Goal: Share content

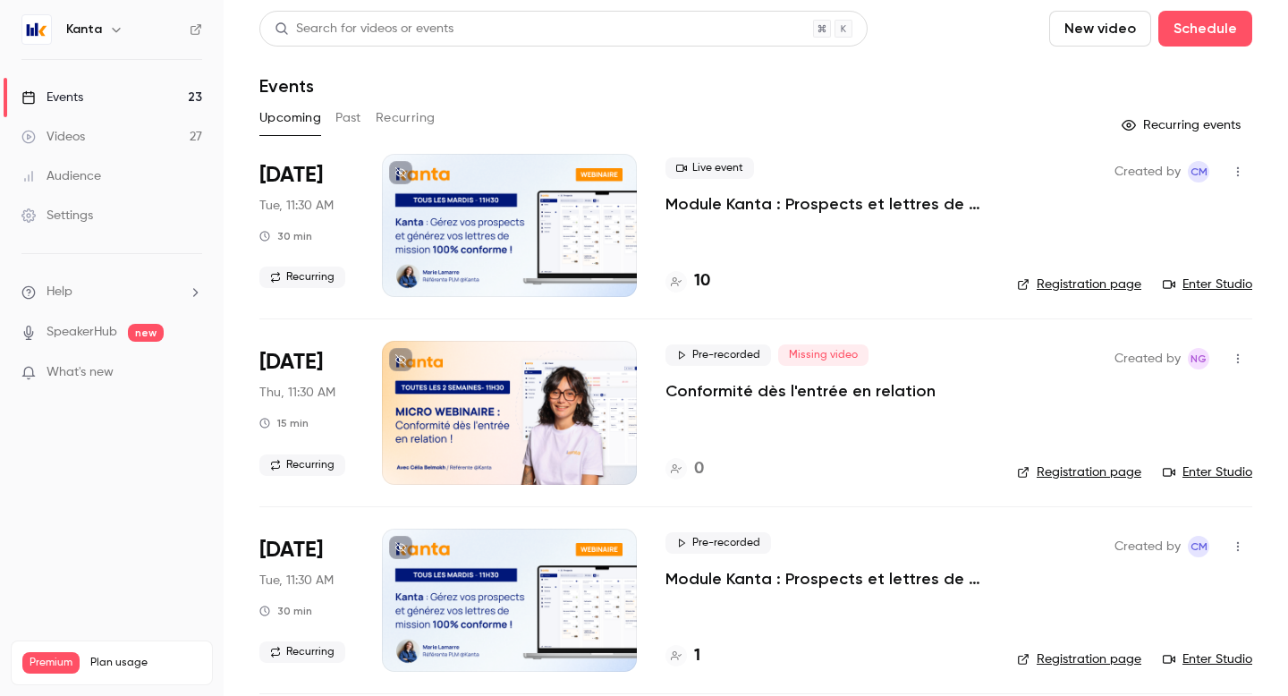
click at [409, 120] on button "Recurring" at bounding box center [406, 118] width 60 height 29
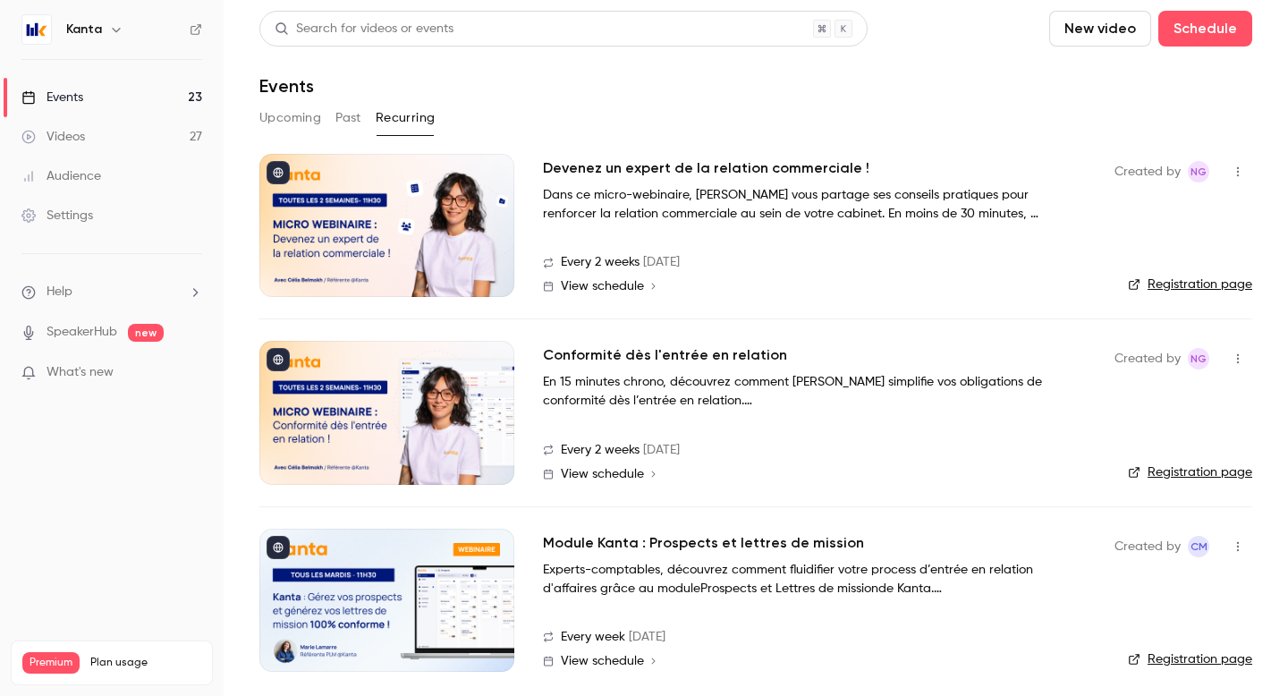
click at [107, 4] on nav "Kanta Events 23 Videos 27 Audience Settings Help SpeakerHub new What's new Prem…" at bounding box center [112, 348] width 224 height 696
click at [109, 30] on icon "button" at bounding box center [116, 29] width 14 height 14
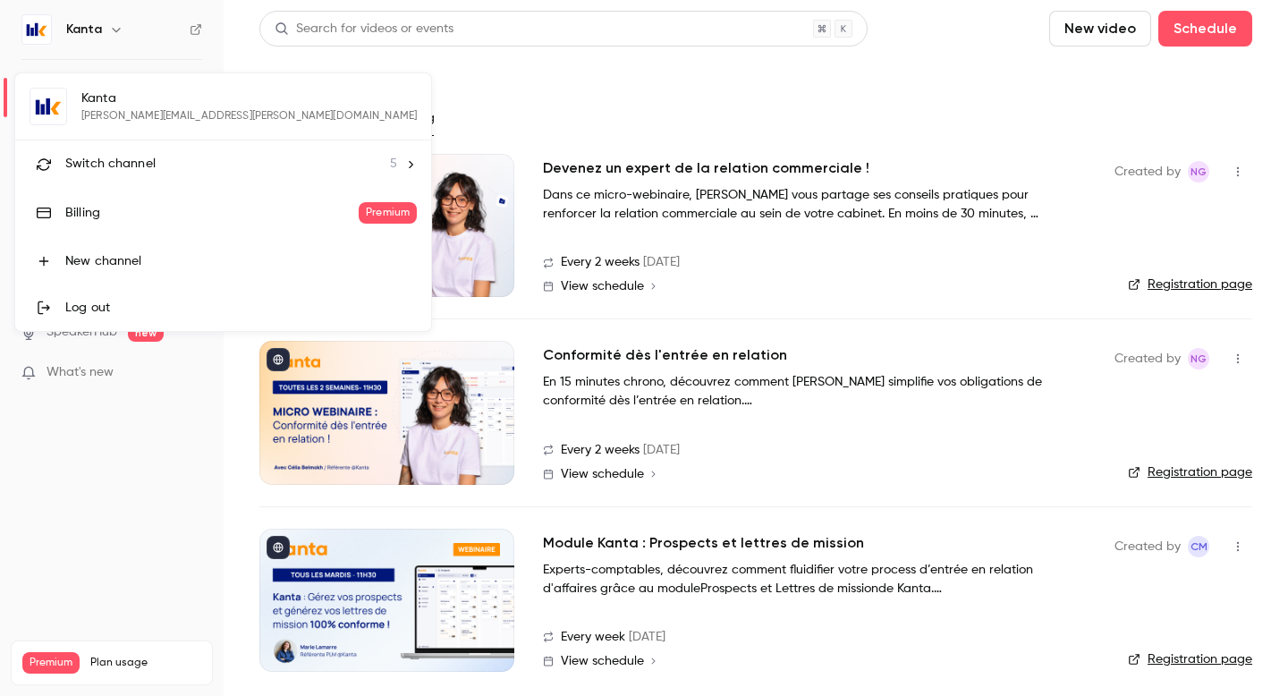
click at [94, 146] on li "Switch channel 5" at bounding box center [223, 163] width 416 height 47
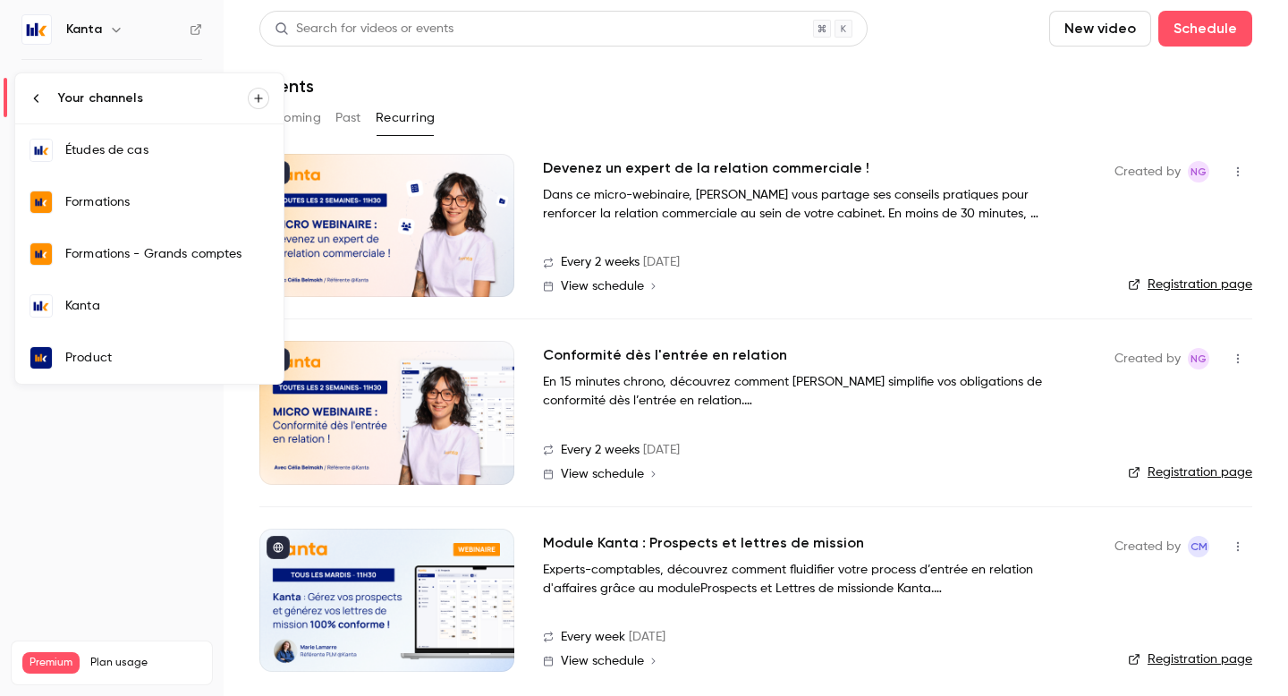
click at [137, 207] on div "Formations" at bounding box center [167, 202] width 204 height 18
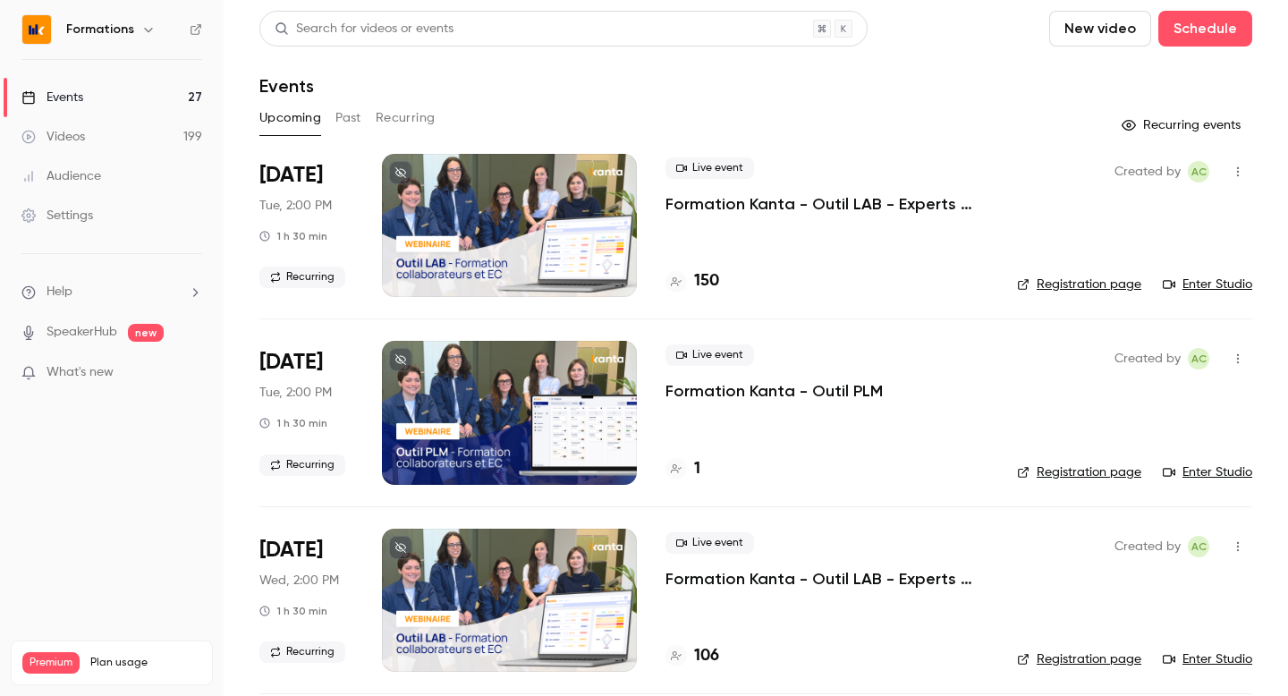
click at [394, 119] on button "Recurring" at bounding box center [406, 118] width 60 height 29
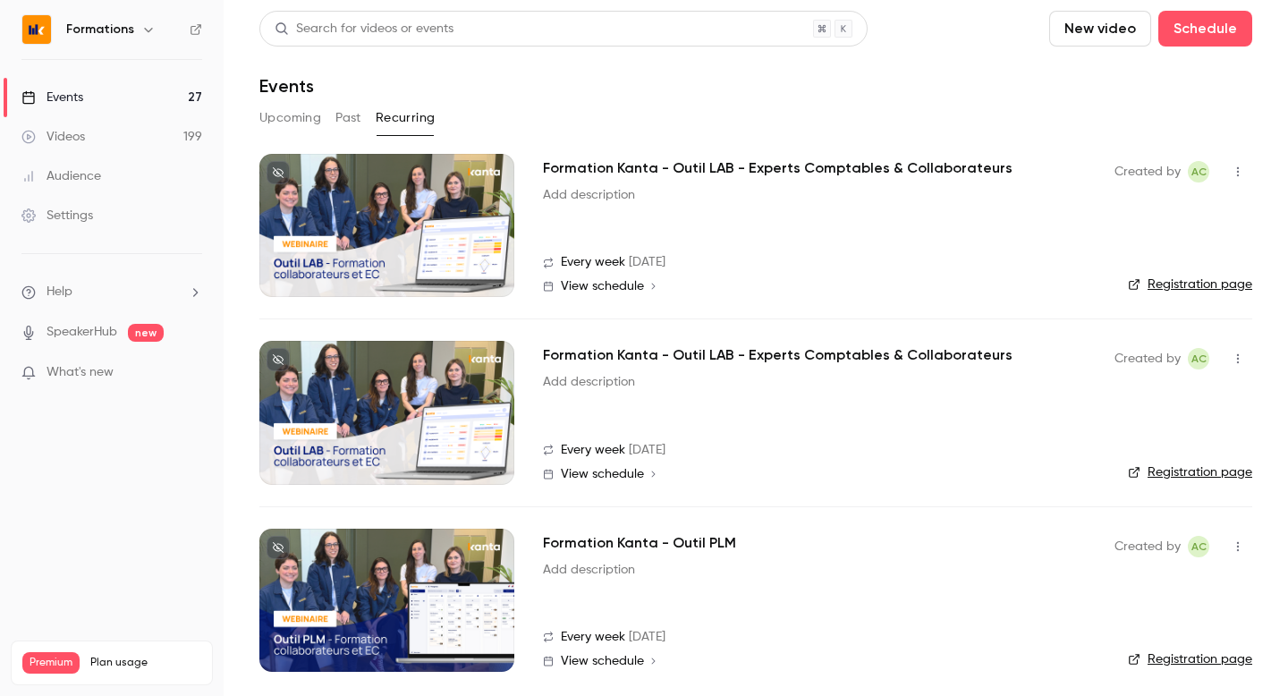
scroll to position [8, 0]
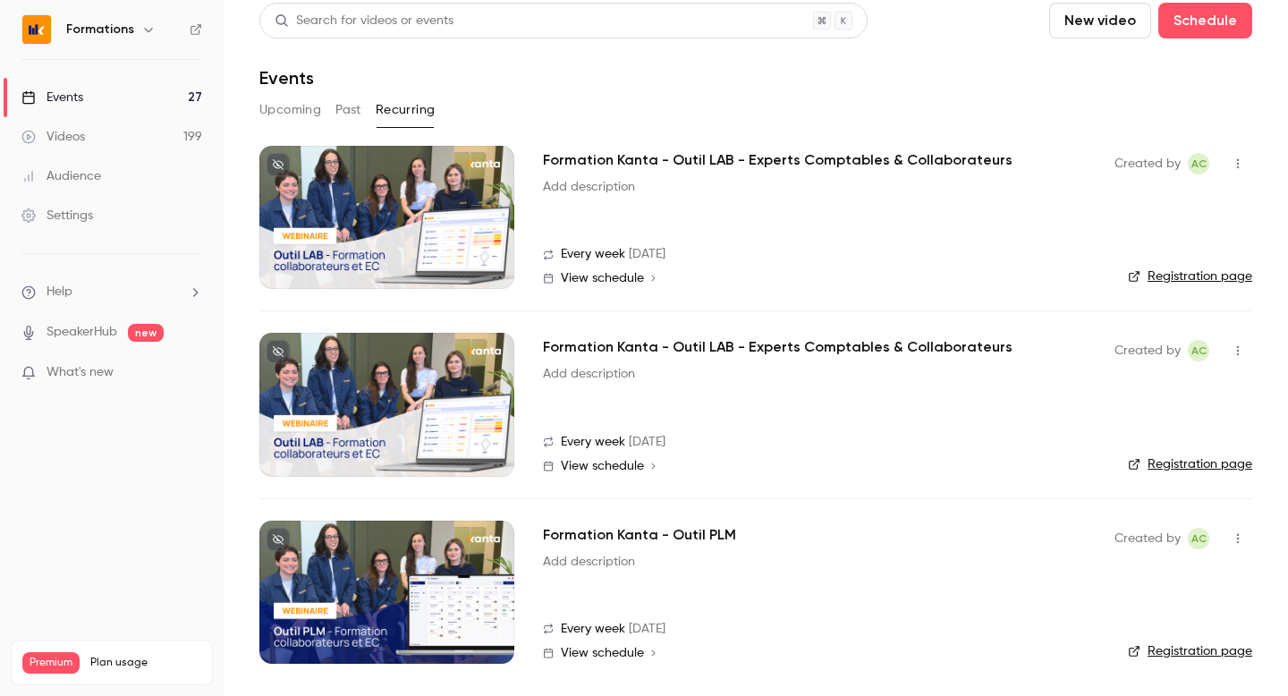
click at [658, 533] on h2 "Formation Kanta - Outil PLM" at bounding box center [639, 534] width 193 height 21
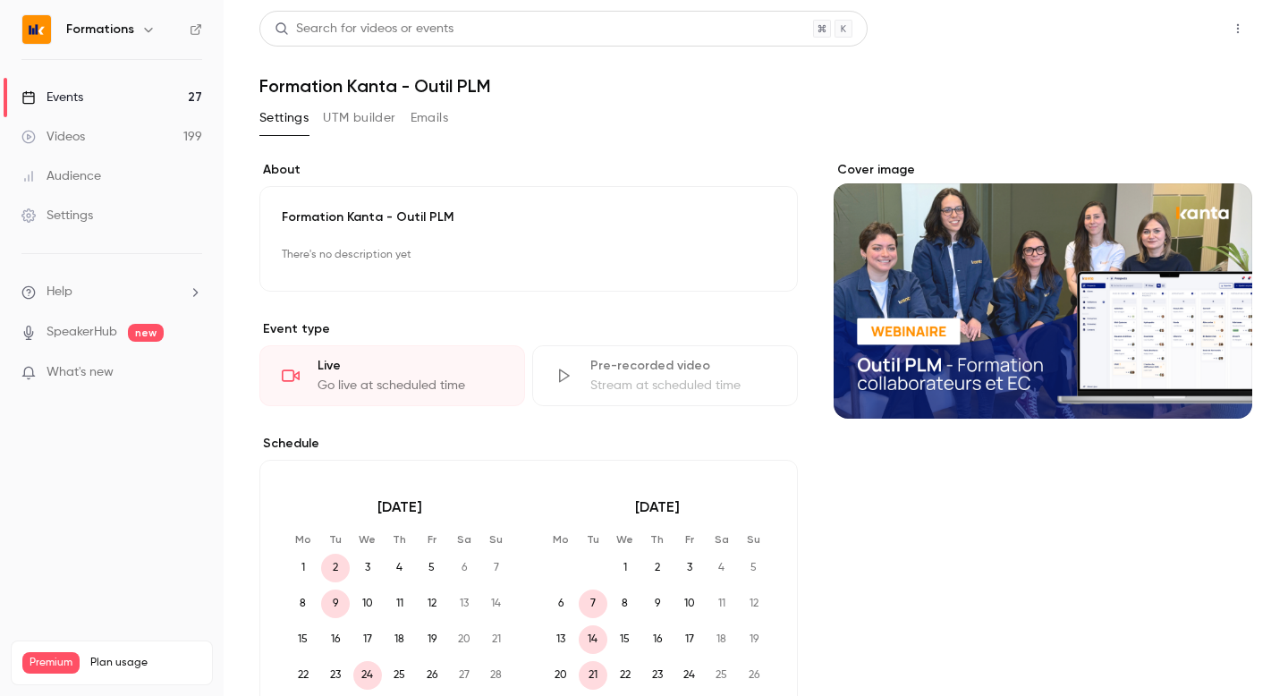
click at [1179, 31] on button "Share" at bounding box center [1173, 29] width 71 height 36
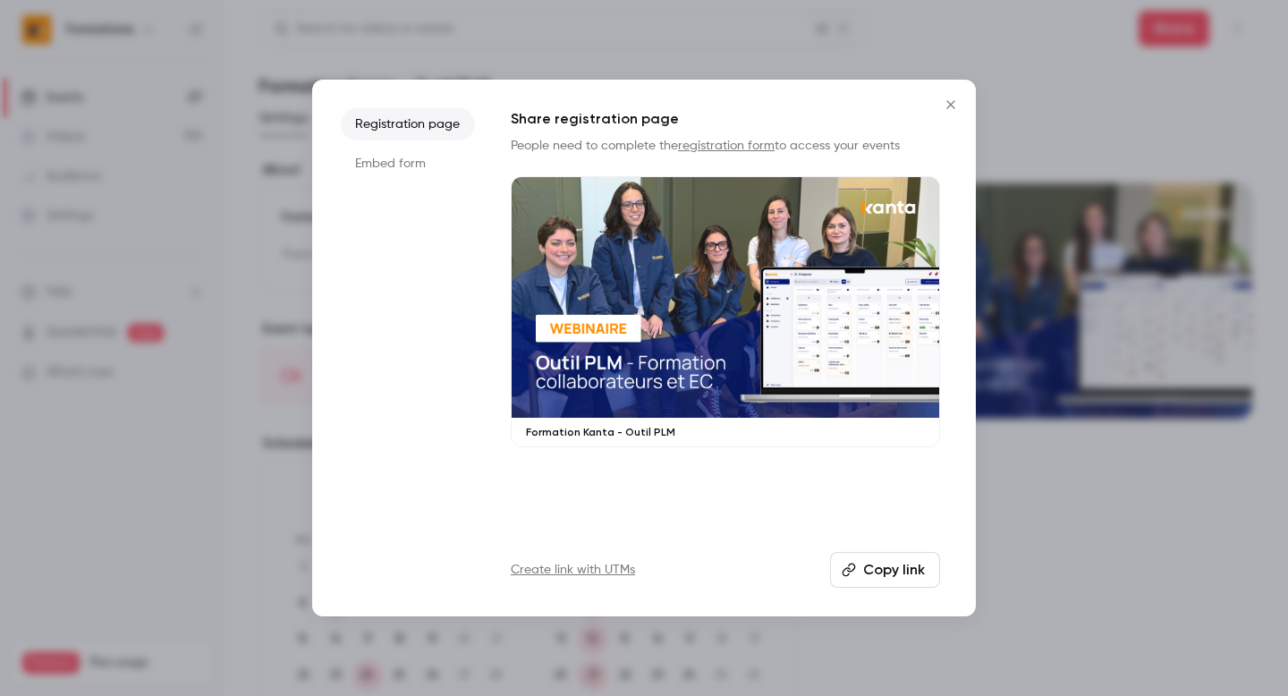
click at [876, 575] on button "Copy link" at bounding box center [885, 570] width 110 height 36
click at [1055, 590] on div at bounding box center [644, 348] width 1288 height 696
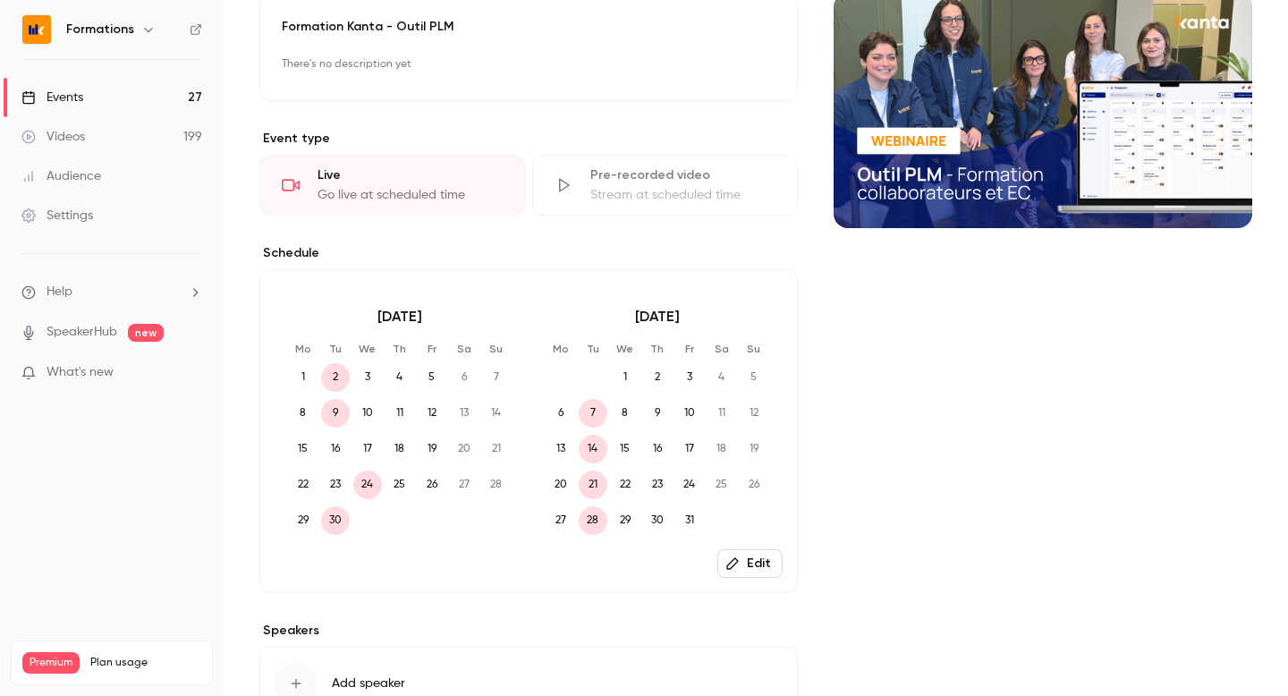
scroll to position [188, 0]
